Goal: Information Seeking & Learning: Learn about a topic

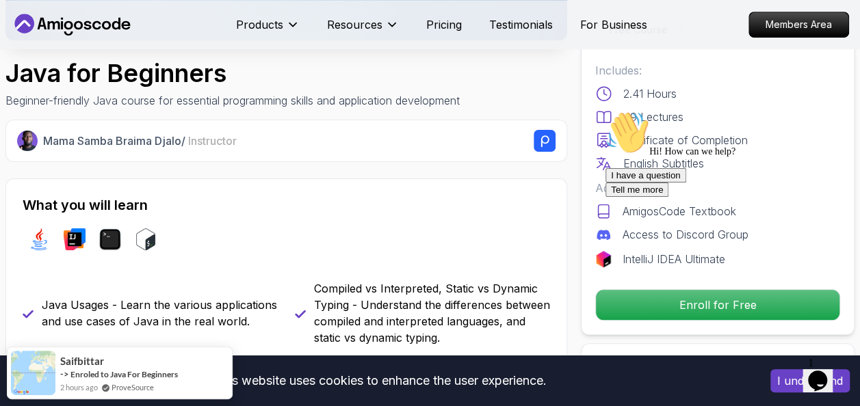
scroll to position [392, 0]
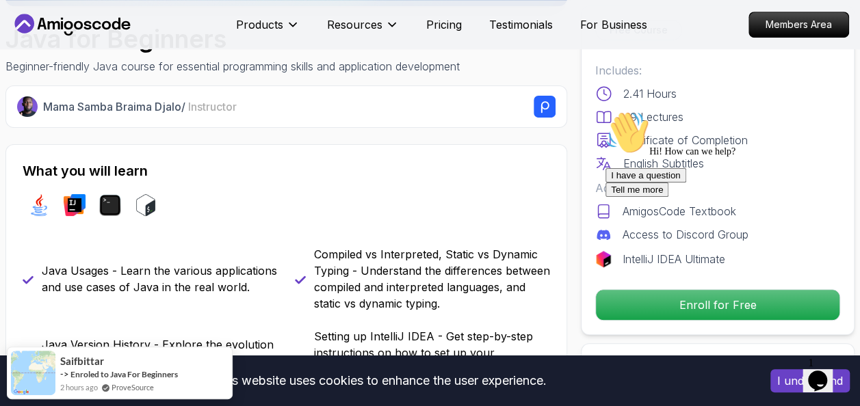
click at [681, 197] on div "I have a question Tell me more" at bounding box center [729, 182] width 246 height 29
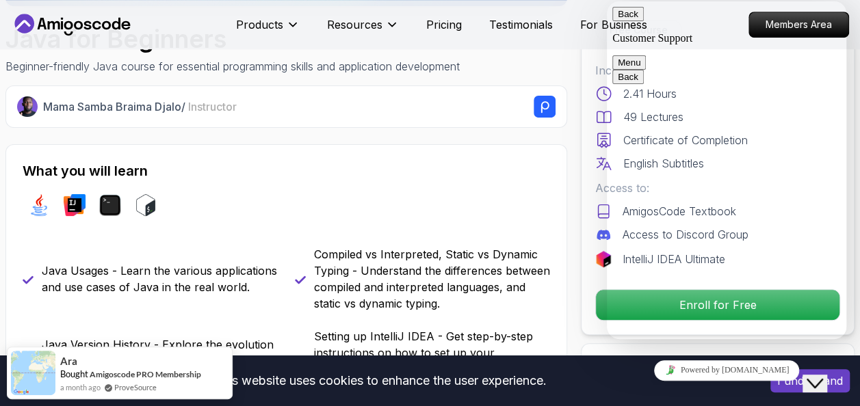
type textarea "i want to enroll"
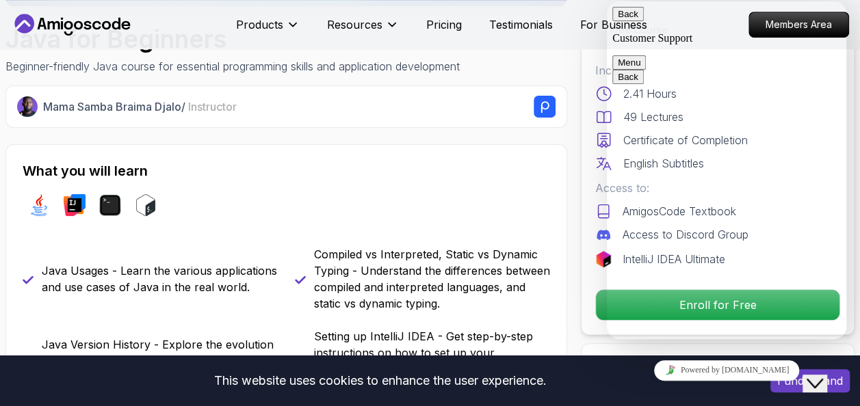
scroll to position [307, 0]
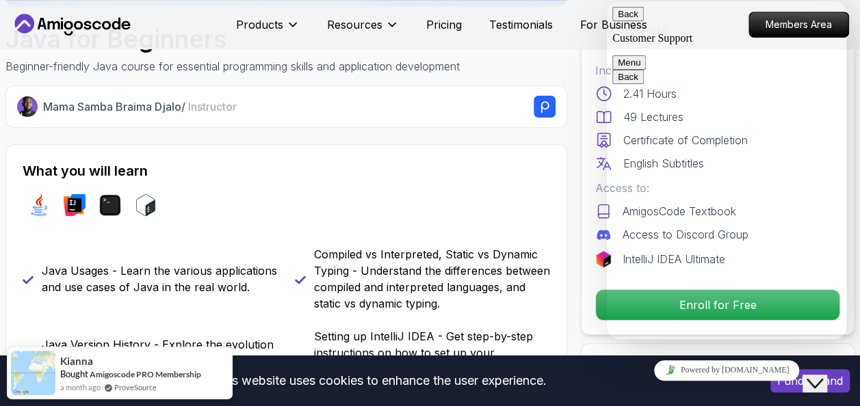
click at [498, 183] on div "What you will learn java intellij terminal bash" at bounding box center [287, 192] width 528 height 63
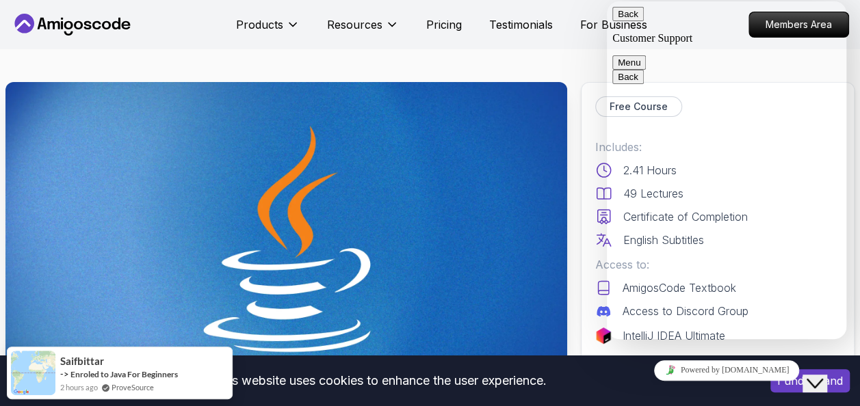
click at [629, 21] on button "Back" at bounding box center [627, 14] width 31 height 14
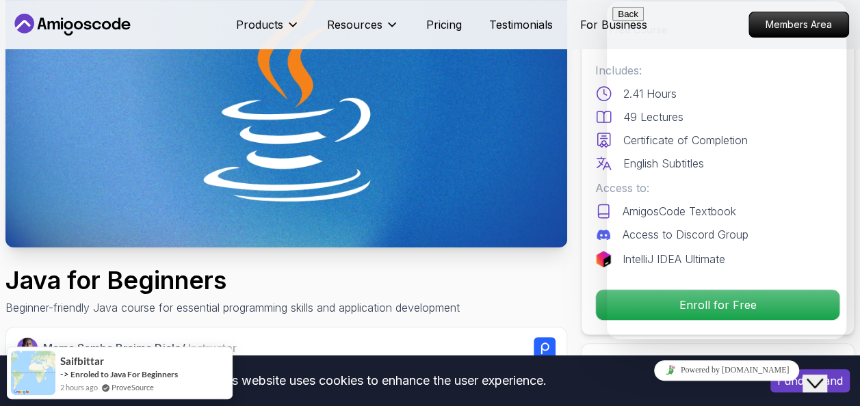
scroll to position [167, 0]
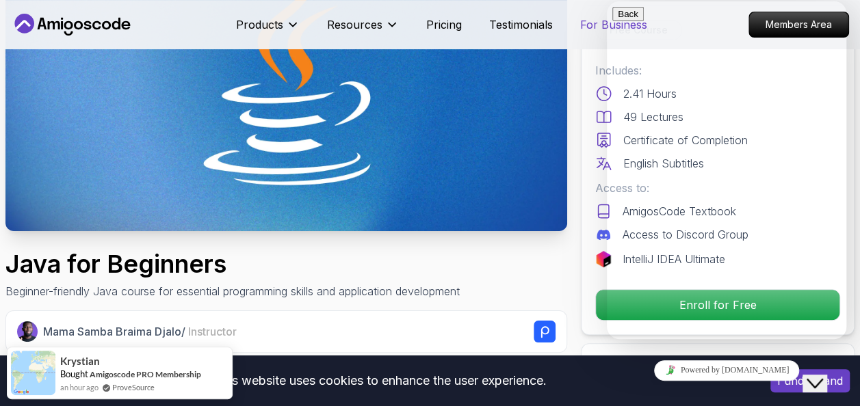
drag, startPoint x: 583, startPoint y: 30, endPoint x: 51, endPoint y: 11, distance: 532.7
click at [583, 30] on p "For Business" at bounding box center [613, 24] width 67 height 16
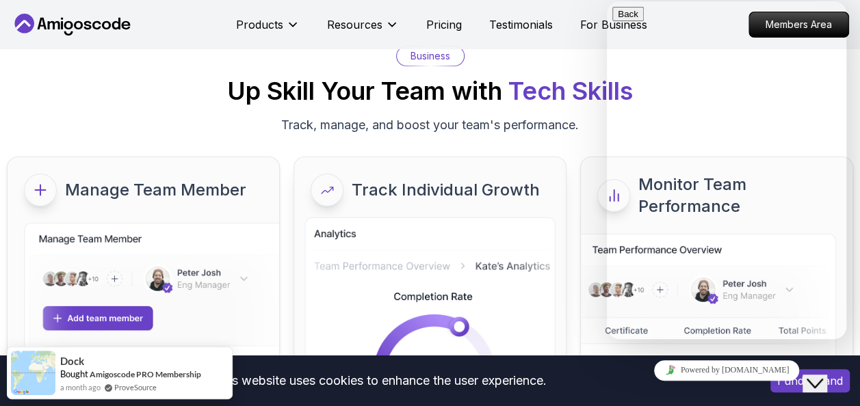
scroll to position [64, 0]
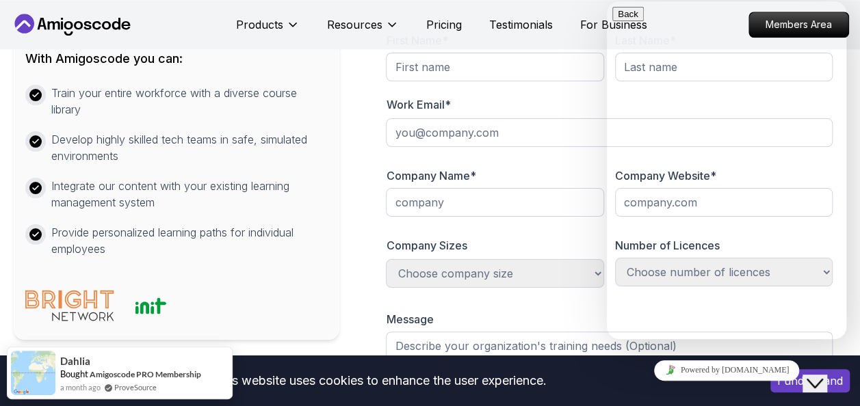
scroll to position [702, 0]
